Goal: Transaction & Acquisition: Purchase product/service

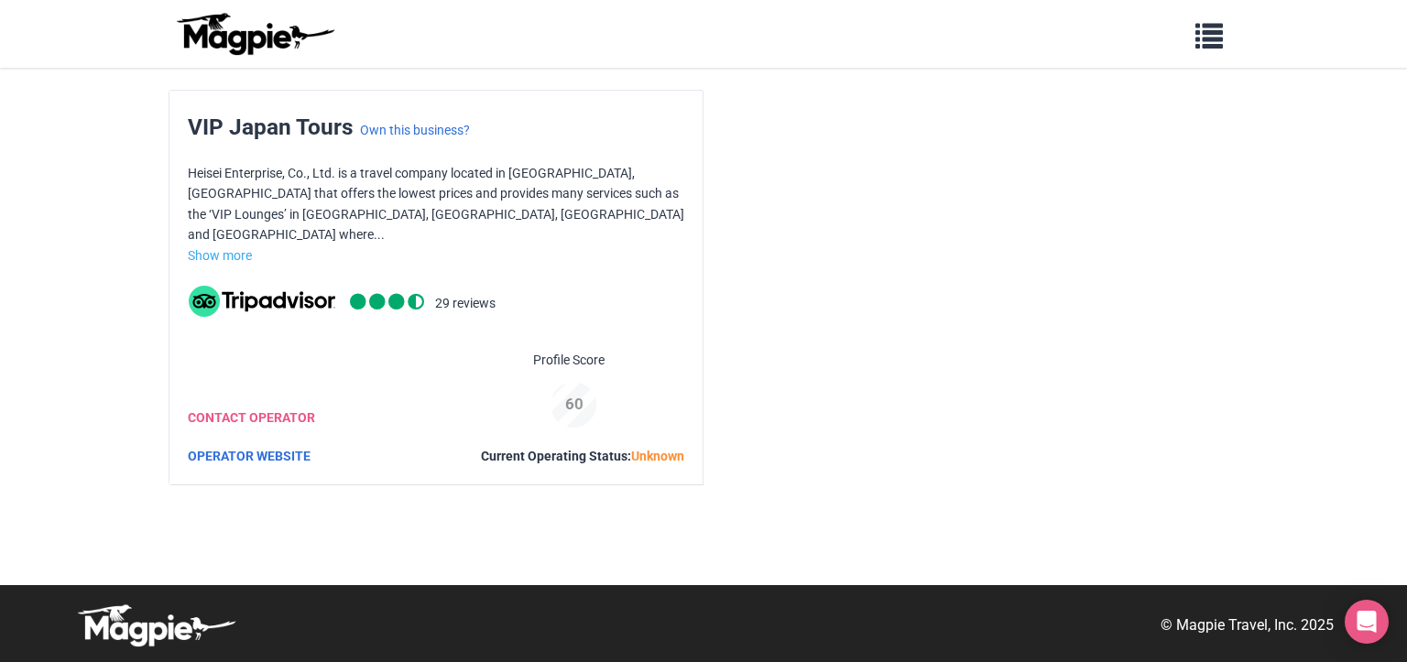
click at [266, 38] on img at bounding box center [254, 34] width 165 height 44
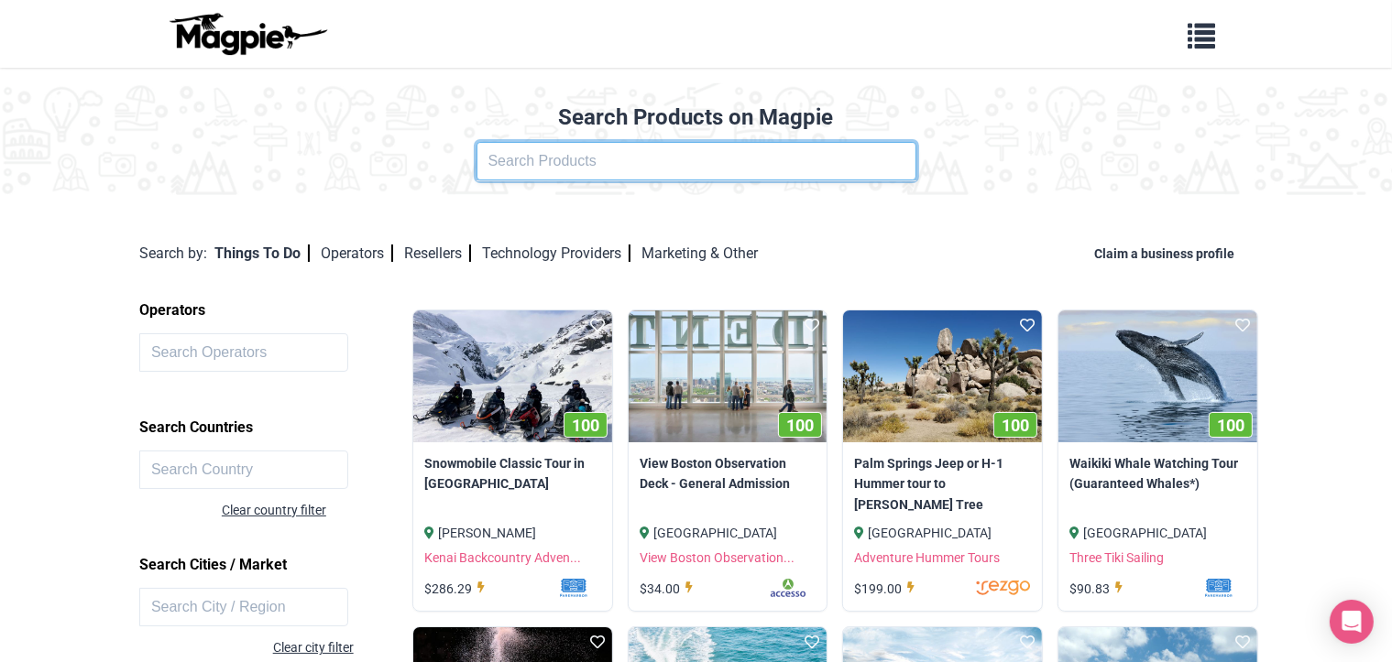
click at [544, 152] on input "text" at bounding box center [696, 161] width 440 height 38
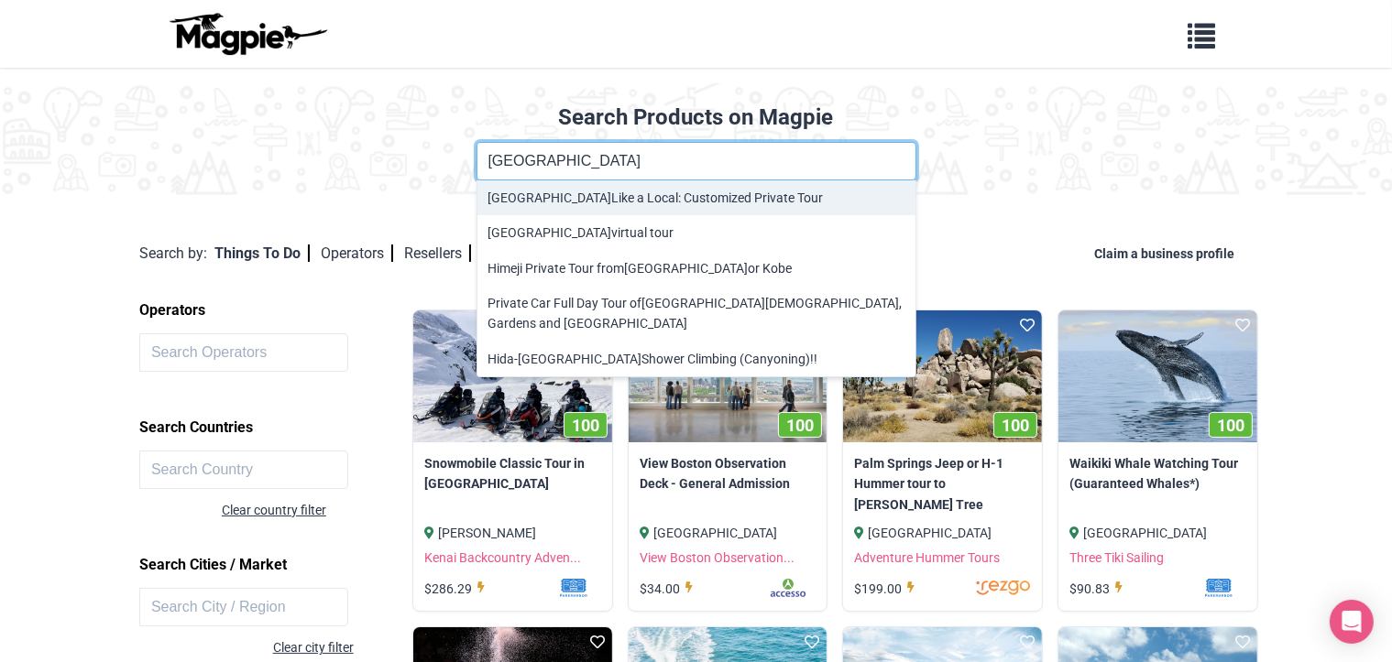
type input "[GEOGRAPHIC_DATA] Like a Local: Customized Private Tour"
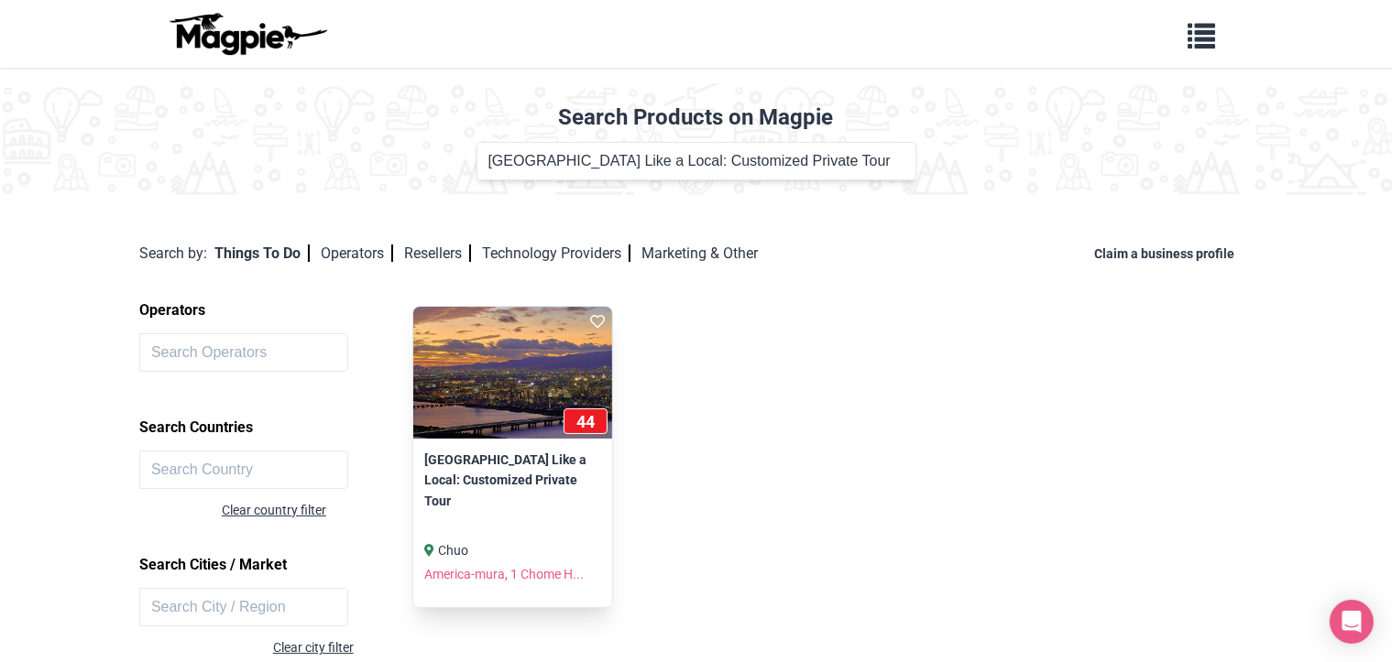
click at [555, 366] on img at bounding box center [512, 373] width 199 height 132
